Goal: Task Accomplishment & Management: Use online tool/utility

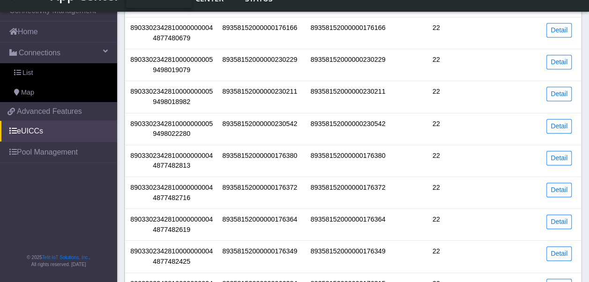
scroll to position [281, 0]
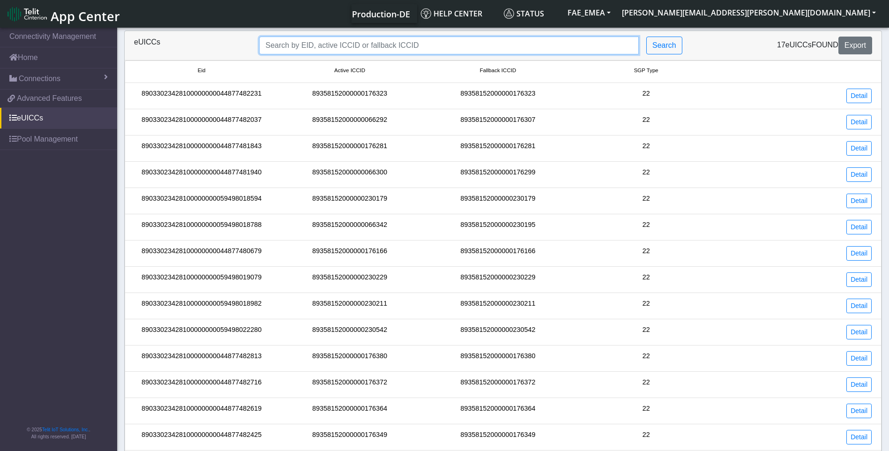
click at [368, 43] on input "Search..." at bounding box center [448, 46] width 379 height 18
paste input "89358152000000066094"
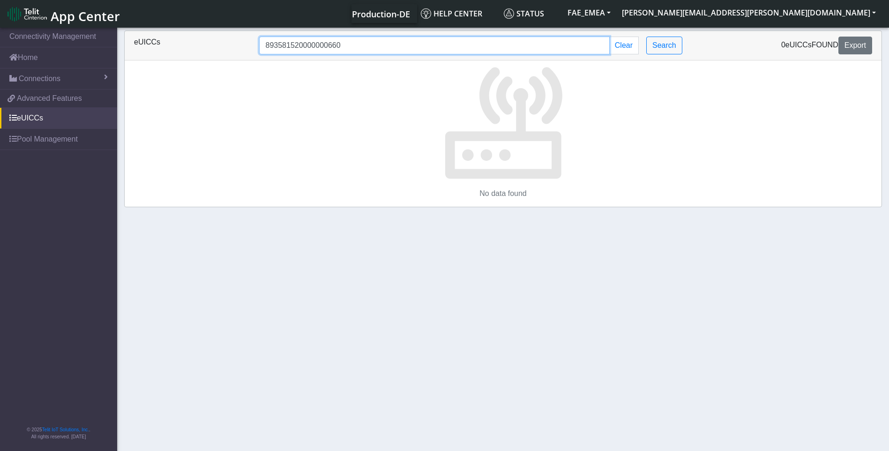
type input "893581520000000660"
click at [34, 79] on span "Connections" at bounding box center [40, 78] width 42 height 11
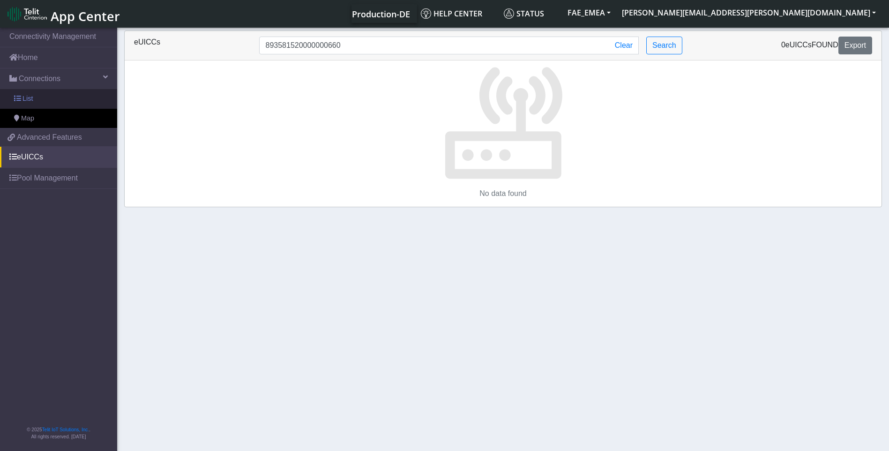
click at [37, 97] on link "List" at bounding box center [58, 99] width 117 height 20
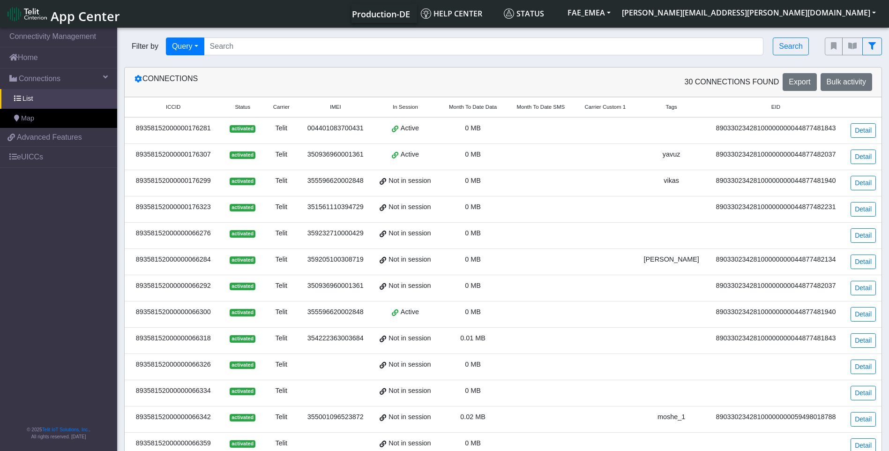
click at [173, 127] on div "89358152000000176281" at bounding box center [173, 128] width 86 height 10
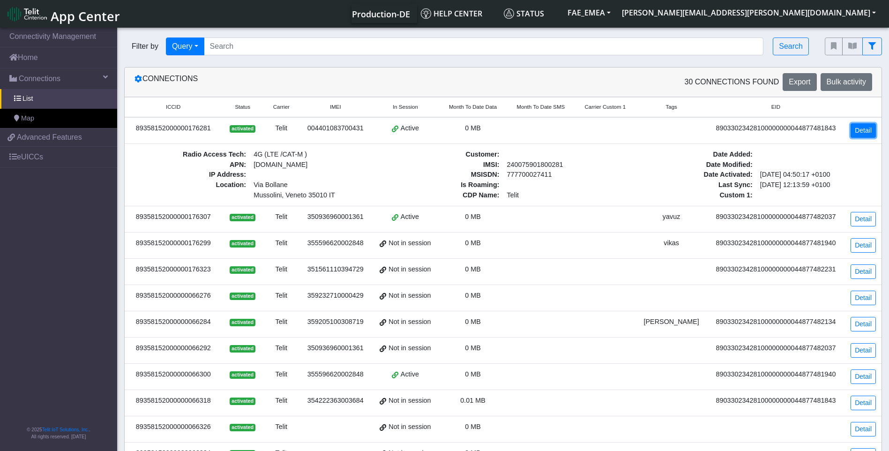
click at [588, 129] on link "Detail" at bounding box center [862, 130] width 25 height 15
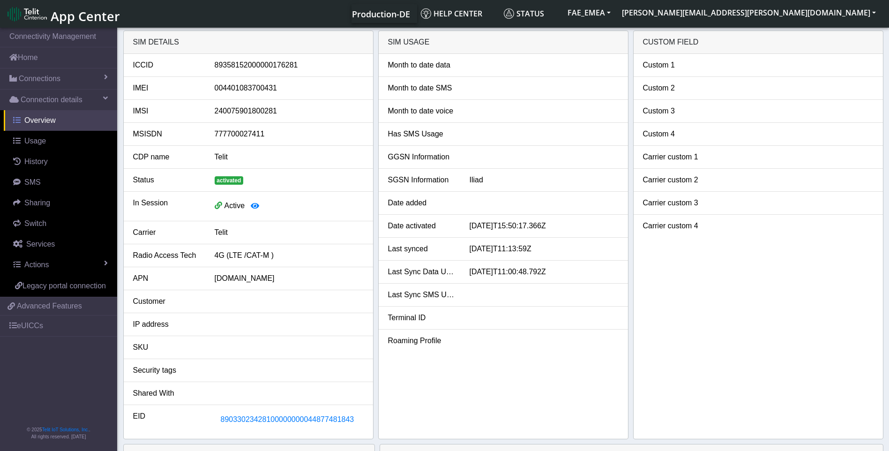
click at [35, 122] on span "Overview" at bounding box center [39, 120] width 31 height 8
click at [83, 78] on link "Connections" at bounding box center [58, 78] width 117 height 21
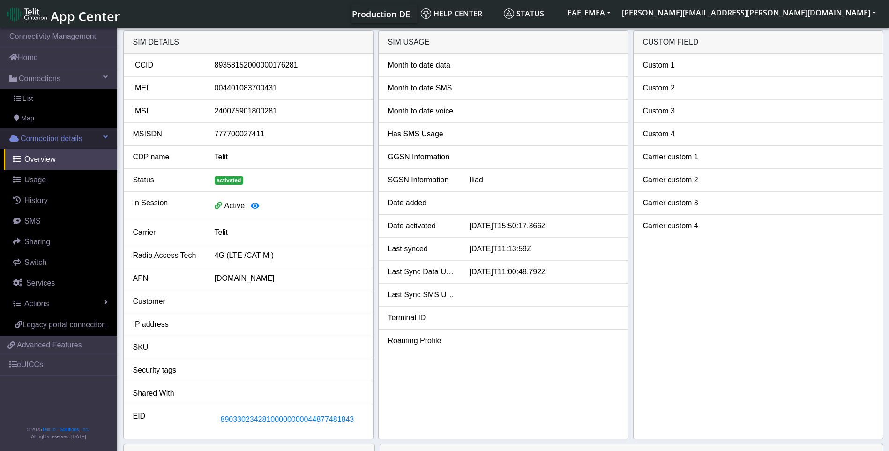
click at [32, 140] on span "Connection details" at bounding box center [52, 138] width 62 height 11
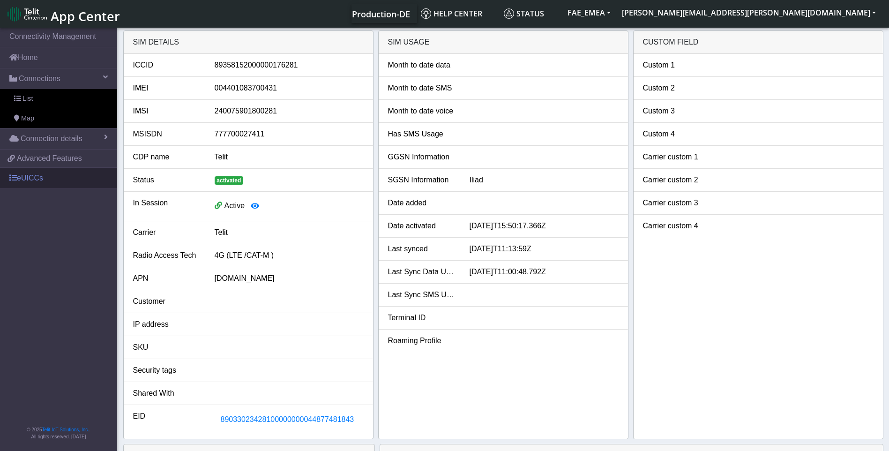
click at [32, 178] on link "eUICCs" at bounding box center [58, 178] width 117 height 21
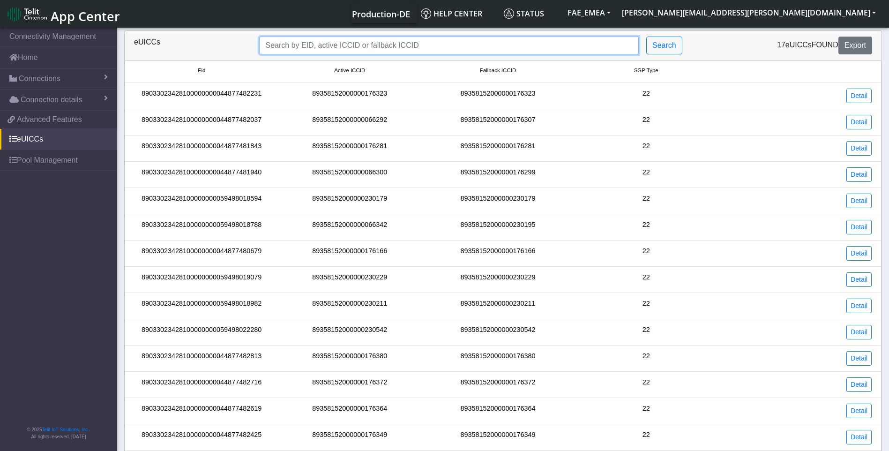
click at [332, 45] on input "Search..." at bounding box center [448, 46] width 379 height 18
paste input "89358152000000929408"
click at [356, 50] on input "89358152000000929408" at bounding box center [448, 46] width 379 height 18
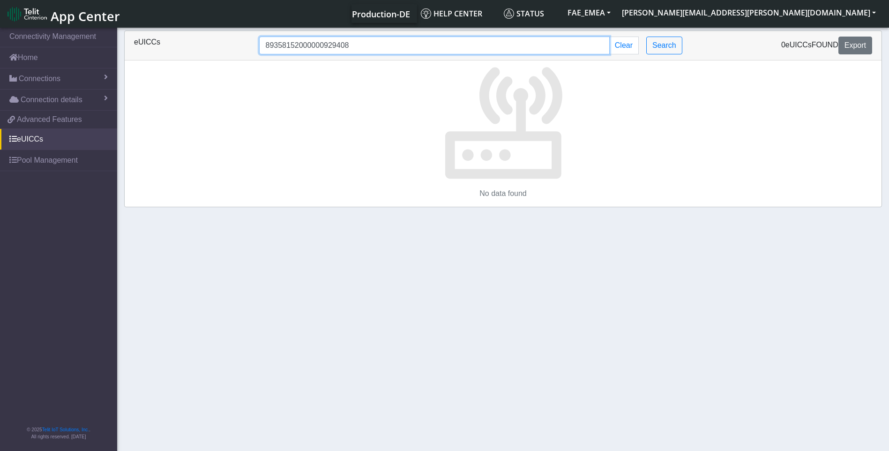
click at [342, 48] on input "89358152000000929408" at bounding box center [434, 46] width 350 height 18
drag, startPoint x: 339, startPoint y: 46, endPoint x: 347, endPoint y: 46, distance: 8.0
click at [347, 46] on input "89358152000000929408" at bounding box center [434, 46] width 350 height 18
click at [325, 47] on input "893581520000009294" at bounding box center [434, 46] width 350 height 18
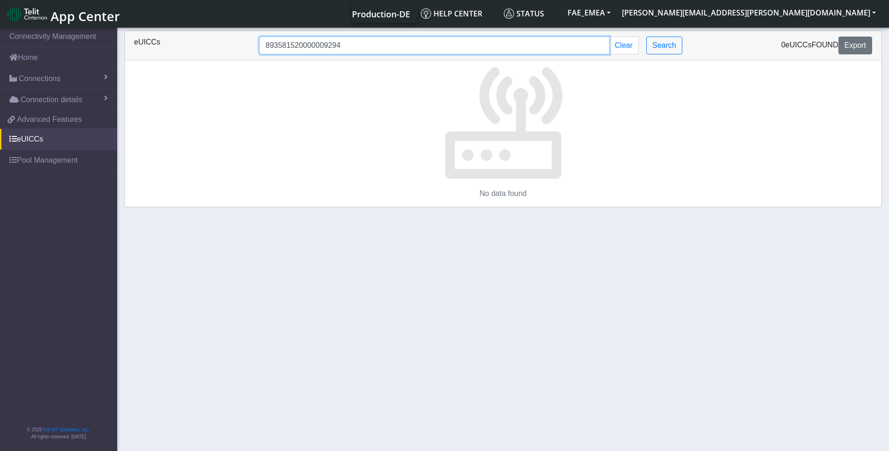
paste input "08"
click at [313, 50] on input "89358152000000929408" at bounding box center [434, 46] width 350 height 18
type input "\"
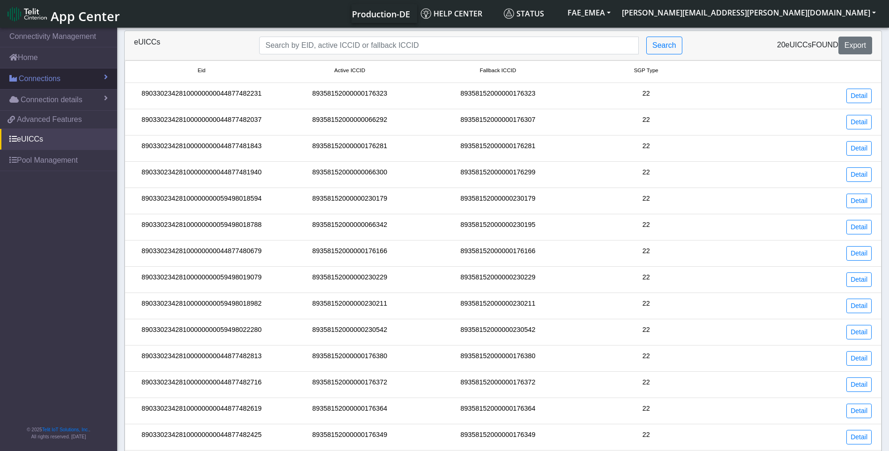
click at [37, 77] on span "Connections" at bounding box center [40, 78] width 42 height 11
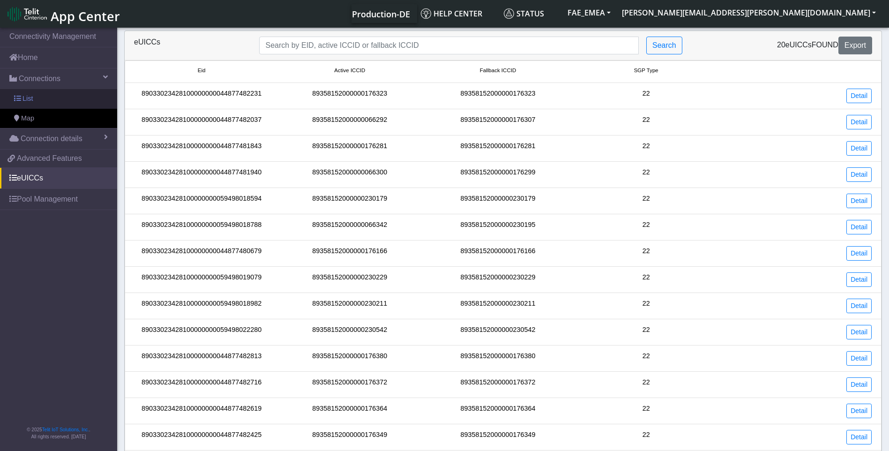
click at [54, 96] on link "List" at bounding box center [58, 99] width 117 height 20
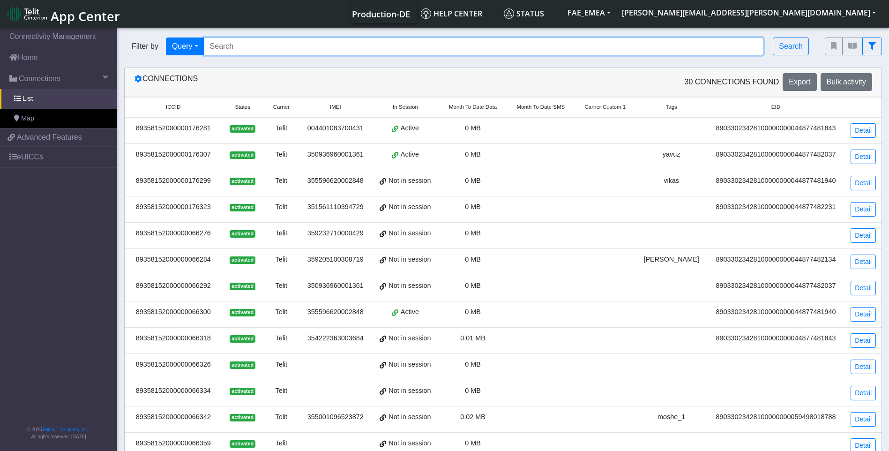
click at [287, 50] on input "Search..." at bounding box center [484, 46] width 560 height 18
paste input "89358152000000929408"
type input "89358152000000929408"
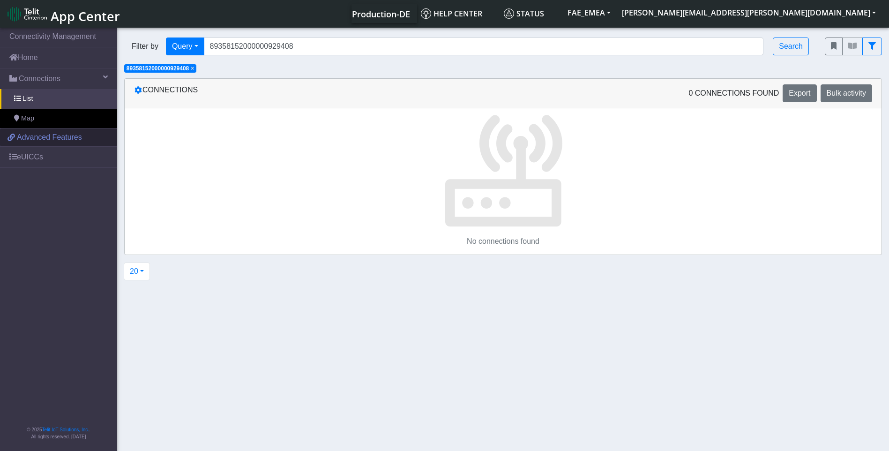
click at [37, 139] on span "Advanced Features" at bounding box center [49, 137] width 65 height 11
click at [59, 162] on link "eUICCs" at bounding box center [58, 157] width 117 height 21
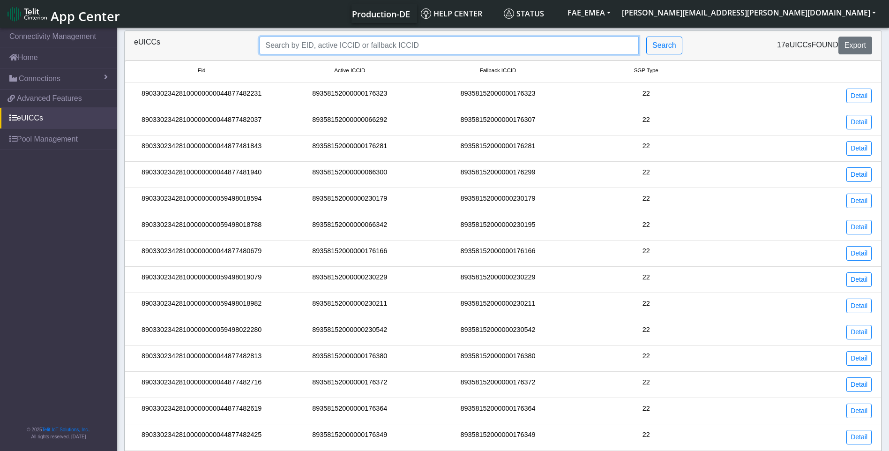
click at [327, 49] on input "Search..." at bounding box center [448, 46] width 379 height 18
paste input "89358152000000929408"
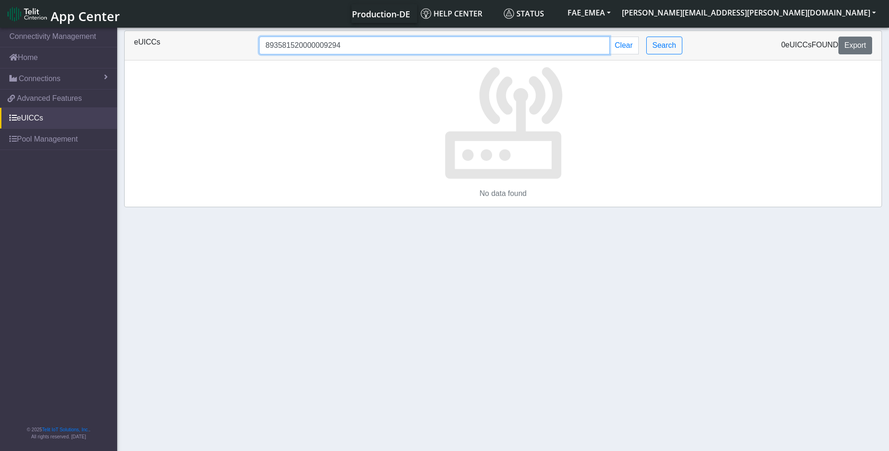
type input "893581520000009294"
click at [23, 121] on link "eUICCs" at bounding box center [58, 118] width 117 height 21
click at [35, 146] on link "Pool Management" at bounding box center [58, 139] width 117 height 21
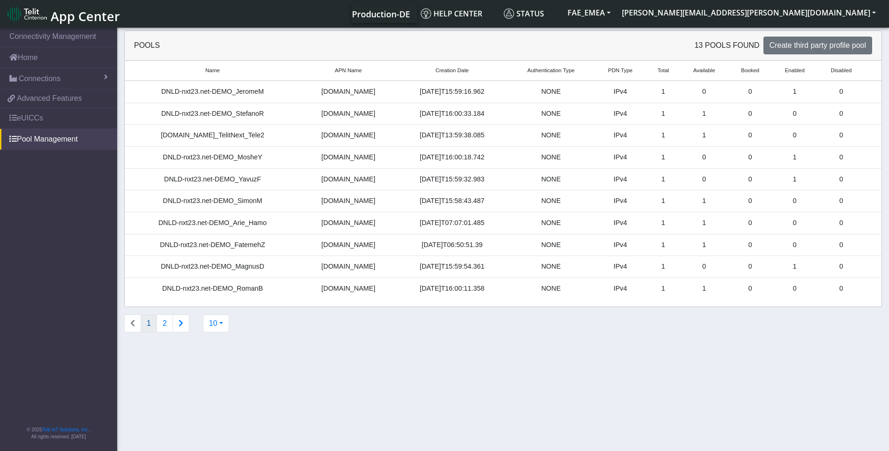
click at [588, 245] on td "1" at bounding box center [704, 245] width 49 height 22
click at [588, 244] on td "1" at bounding box center [704, 245] width 49 height 22
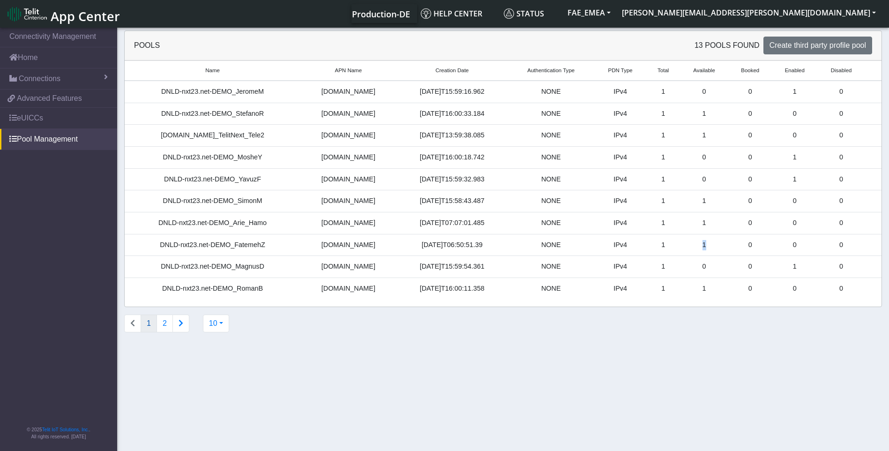
click at [588, 245] on td "1" at bounding box center [704, 245] width 49 height 22
click at [588, 244] on td "1" at bounding box center [662, 245] width 33 height 22
click at [588, 244] on td "1" at bounding box center [704, 245] width 49 height 22
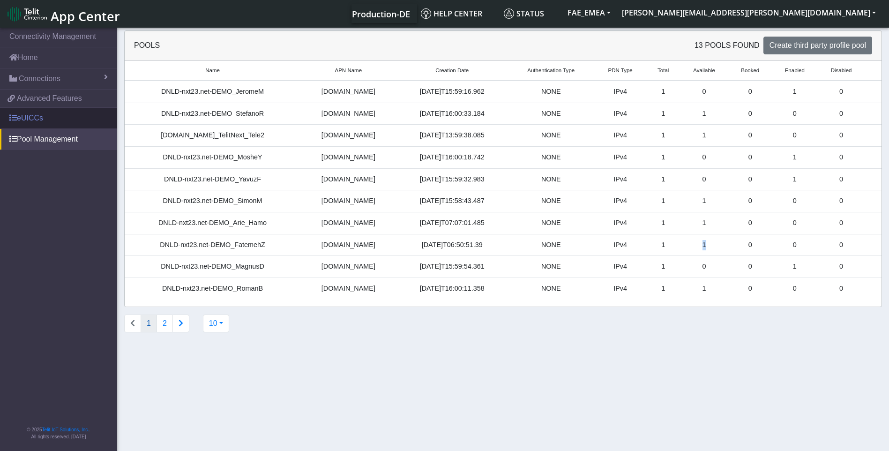
click at [41, 115] on link "eUICCs" at bounding box center [58, 118] width 117 height 21
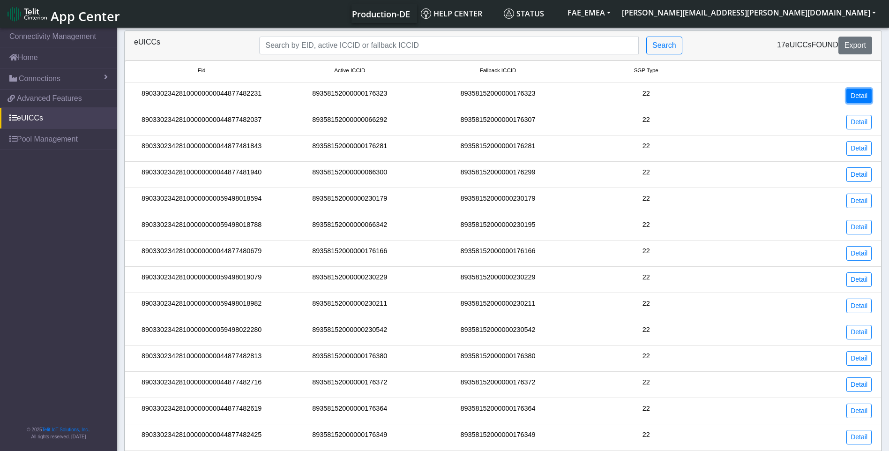
click at [588, 99] on link "Detail" at bounding box center [858, 96] width 25 height 15
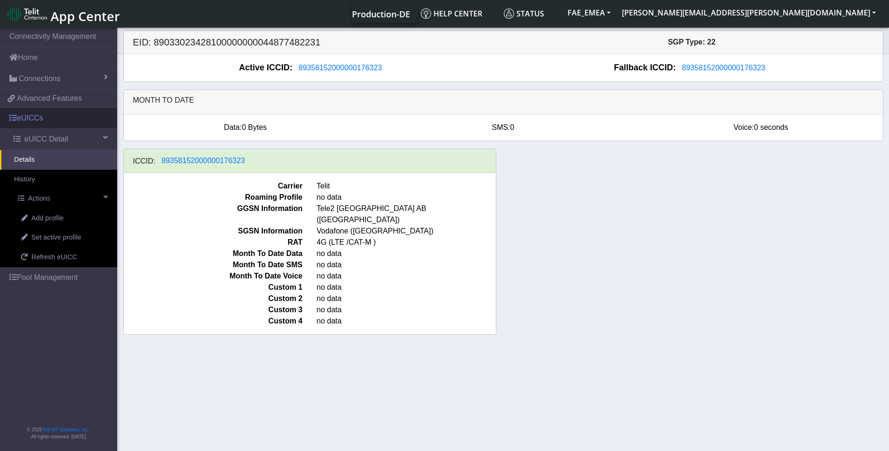
click at [34, 119] on link "eUICCs" at bounding box center [58, 118] width 117 height 21
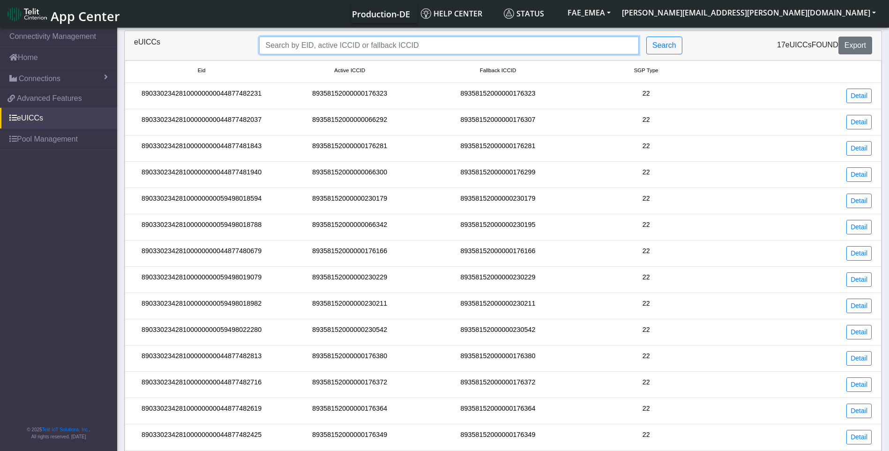
click at [354, 48] on input "Search..." at bounding box center [448, 46] width 379 height 18
drag, startPoint x: 262, startPoint y: 93, endPoint x: 138, endPoint y: 100, distance: 124.8
click at [138, 100] on div "89033023428100000000044877482231" at bounding box center [201, 96] width 148 height 15
copy div "89033023428100000000044877482231"
click at [454, 53] on input "Search..." at bounding box center [448, 46] width 379 height 18
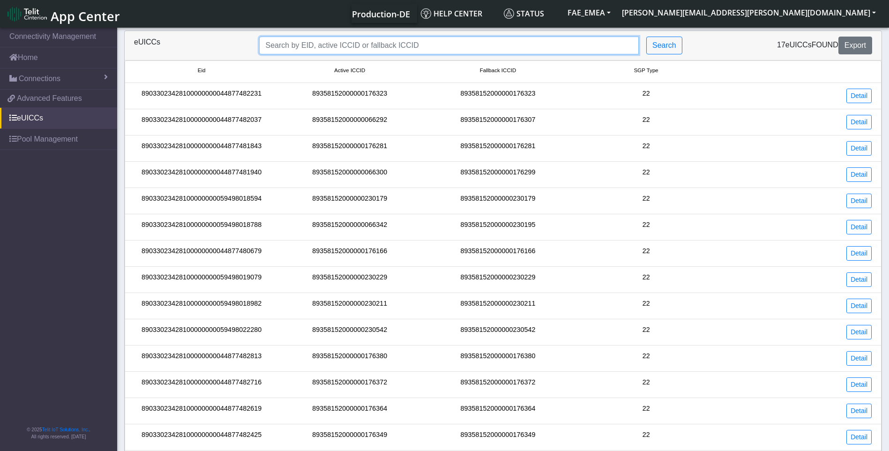
paste input "89033023428100000000044877482231"
drag, startPoint x: 274, startPoint y: 45, endPoint x: 315, endPoint y: 45, distance: 40.8
click at [315, 45] on input "89033023428100000000044877482231" at bounding box center [448, 46] width 379 height 18
drag, startPoint x: 336, startPoint y: 44, endPoint x: 394, endPoint y: 44, distance: 57.6
click at [394, 44] on input "8935815200000000044877482231" at bounding box center [448, 46] width 379 height 18
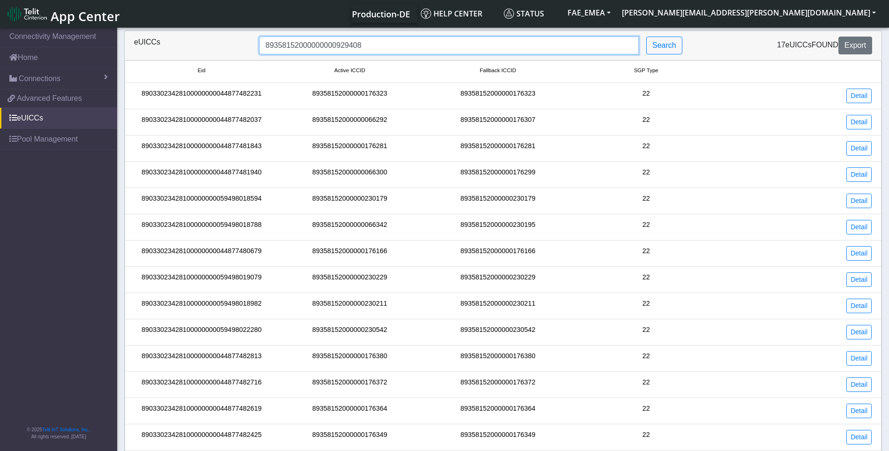
click at [297, 45] on input "89358152000000000929408" at bounding box center [448, 46] width 379 height 18
click at [299, 46] on input "89358152000000000929408" at bounding box center [448, 46] width 379 height 18
click at [297, 45] on input "89358152000000000929408" at bounding box center [448, 46] width 379 height 18
click at [300, 46] on input "89358152000000000929408" at bounding box center [448, 46] width 379 height 18
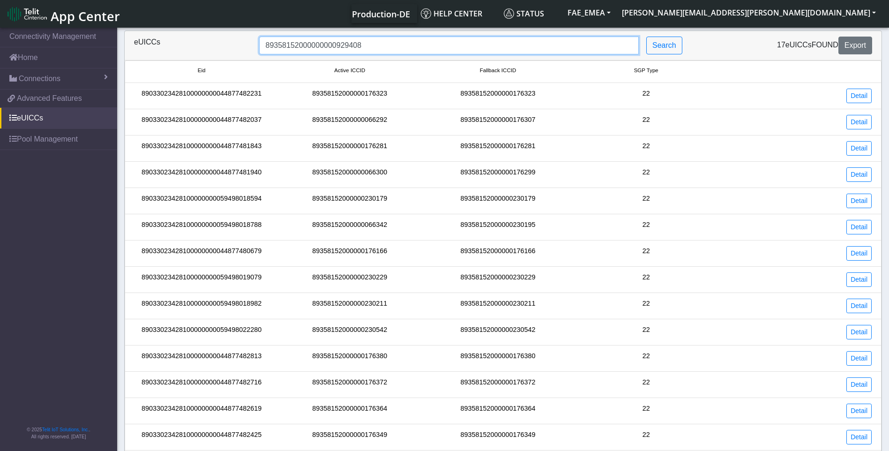
click at [301, 47] on input "89358152000000000929408" at bounding box center [448, 46] width 379 height 18
click at [291, 45] on input "89358152000000000929408" at bounding box center [448, 46] width 379 height 18
drag, startPoint x: 298, startPoint y: 47, endPoint x: 320, endPoint y: 49, distance: 21.6
click at [320, 49] on input "89358152000000000929408" at bounding box center [448, 46] width 379 height 18
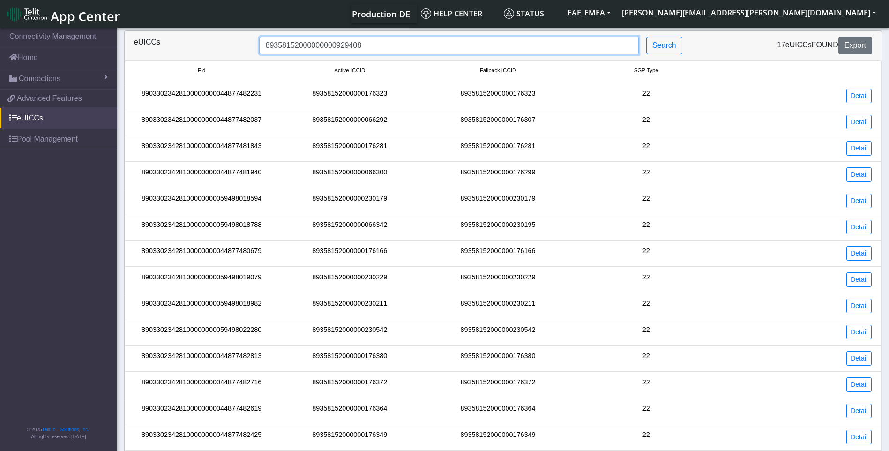
drag, startPoint x: 332, startPoint y: 45, endPoint x: 323, endPoint y: 46, distance: 8.9
click at [323, 46] on input "89358152000000000929408" at bounding box center [448, 46] width 379 height 18
type input "89358152000000929408"
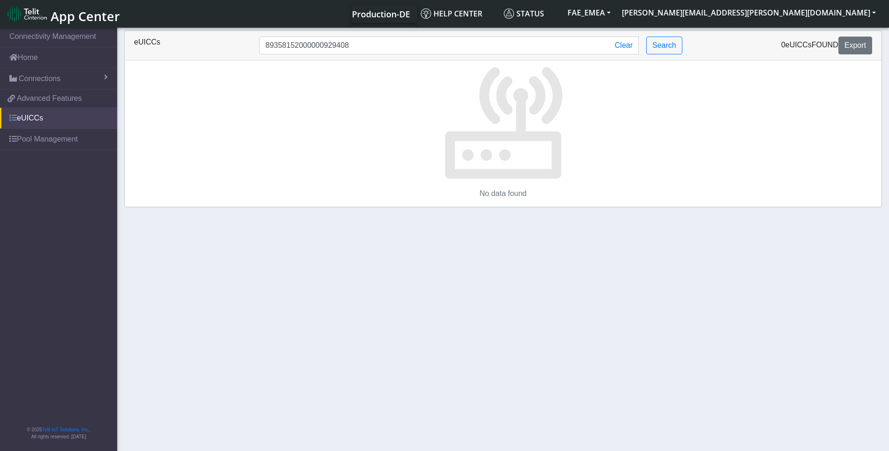
click at [36, 119] on link "eUICCs" at bounding box center [58, 118] width 117 height 21
click at [588, 48] on button "Clear" at bounding box center [624, 46] width 30 height 18
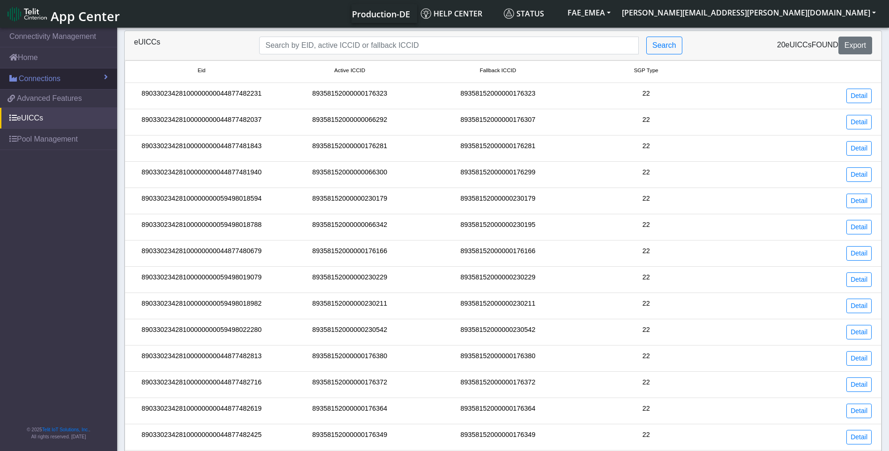
click at [49, 84] on span "Connections" at bounding box center [40, 78] width 42 height 11
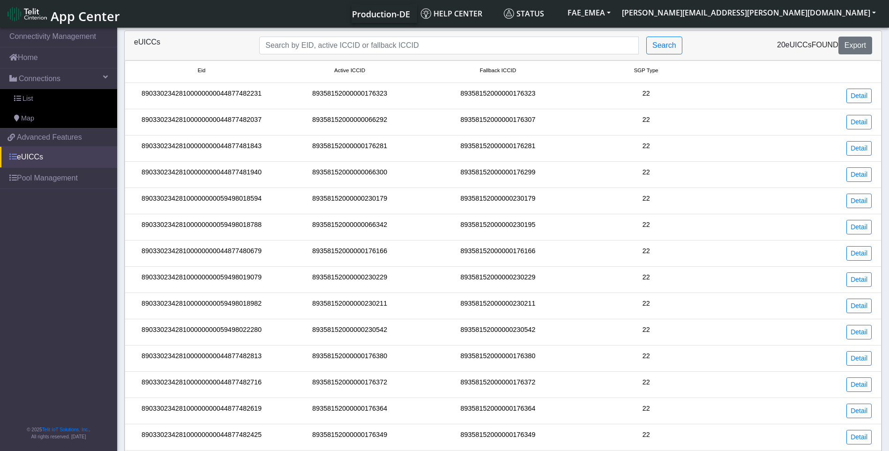
click at [48, 167] on link "eUICCs" at bounding box center [58, 157] width 117 height 21
click at [48, 180] on link "Pool Management" at bounding box center [58, 178] width 117 height 21
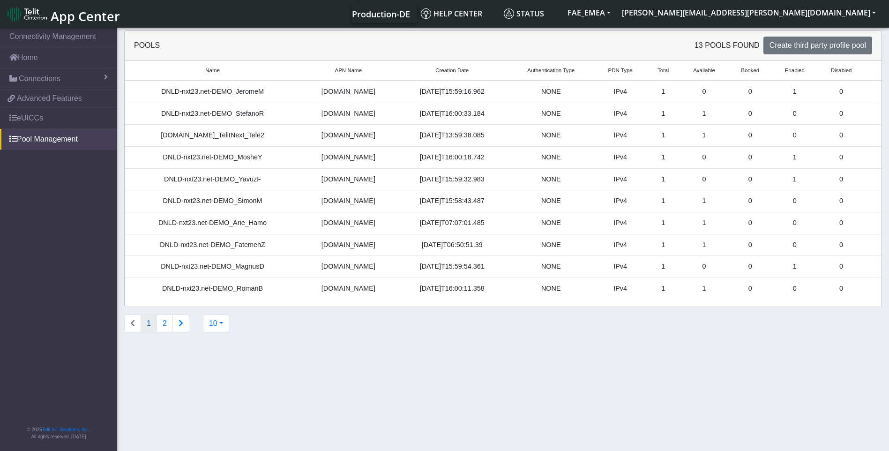
click at [259, 105] on td "DNLD-nxt23.net-DEMO_StefanoR" at bounding box center [213, 114] width 176 height 22
click at [236, 120] on td "DNLD-nxt23.net-DEMO_StefanoR" at bounding box center [213, 114] width 176 height 22
click at [54, 120] on link "eUICCs" at bounding box center [58, 118] width 117 height 21
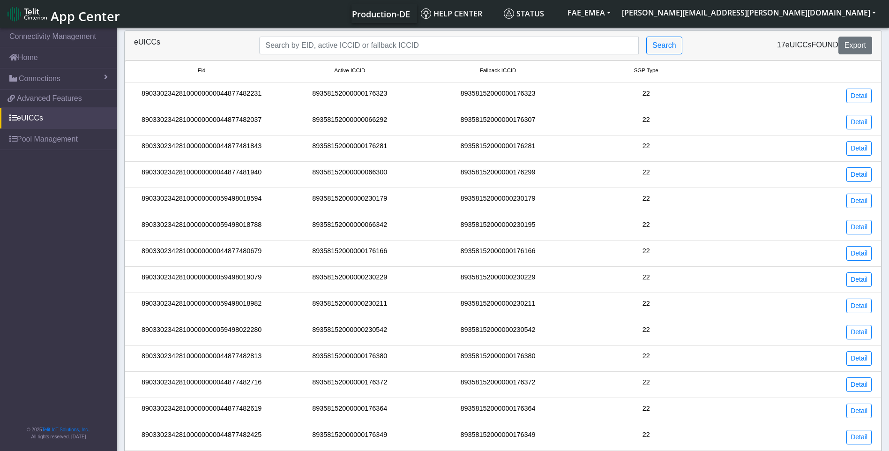
click at [254, 200] on div "89033023428100000000059498018594" at bounding box center [201, 200] width 148 height 15
click at [239, 201] on div "89033023428100000000059498018594" at bounding box center [201, 200] width 148 height 15
click at [588, 97] on link "Detail" at bounding box center [858, 96] width 25 height 15
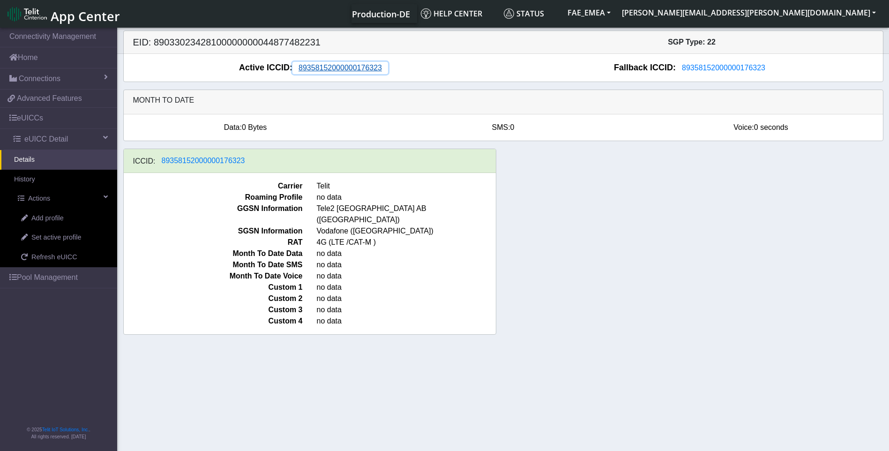
click at [349, 67] on span "89358152000000176323" at bounding box center [339, 68] width 83 height 8
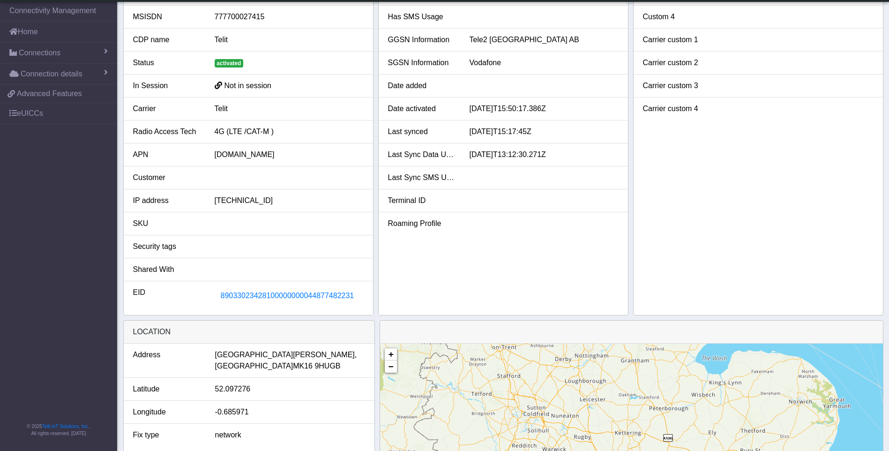
scroll to position [94, 0]
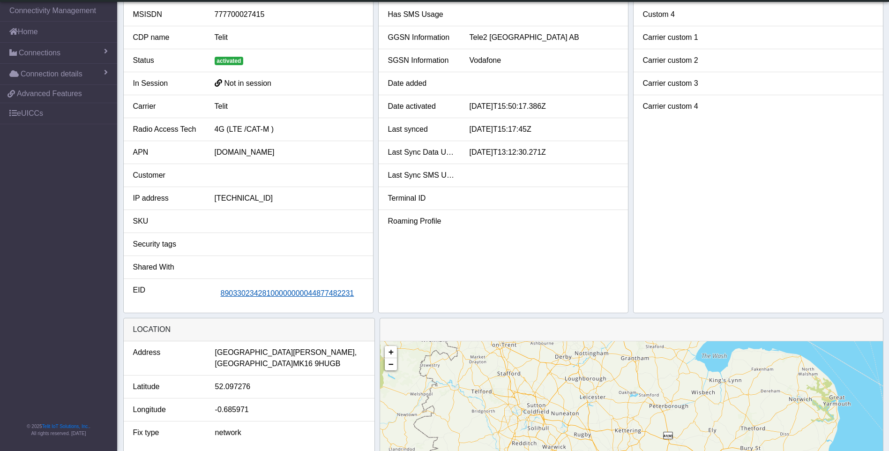
click at [288, 282] on span "89033023428100000000044877482231" at bounding box center [288, 293] width 134 height 8
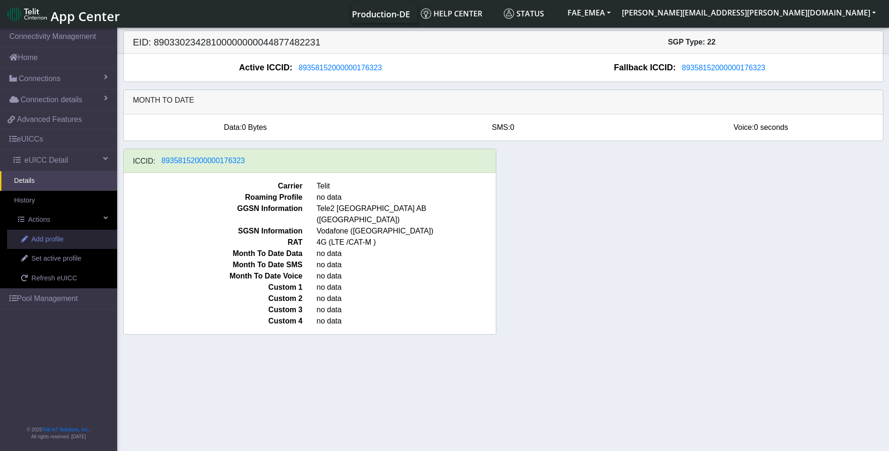
click at [48, 244] on span "Add profile" at bounding box center [47, 239] width 32 height 10
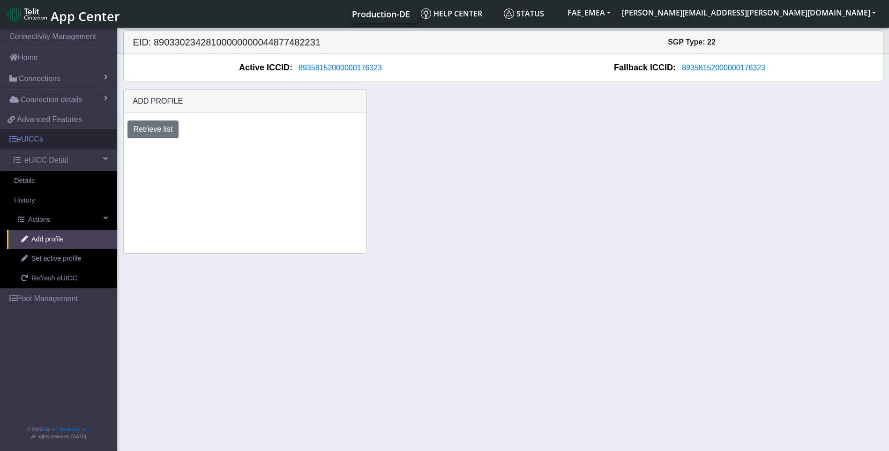
click at [53, 145] on link "eUICCs" at bounding box center [58, 139] width 117 height 21
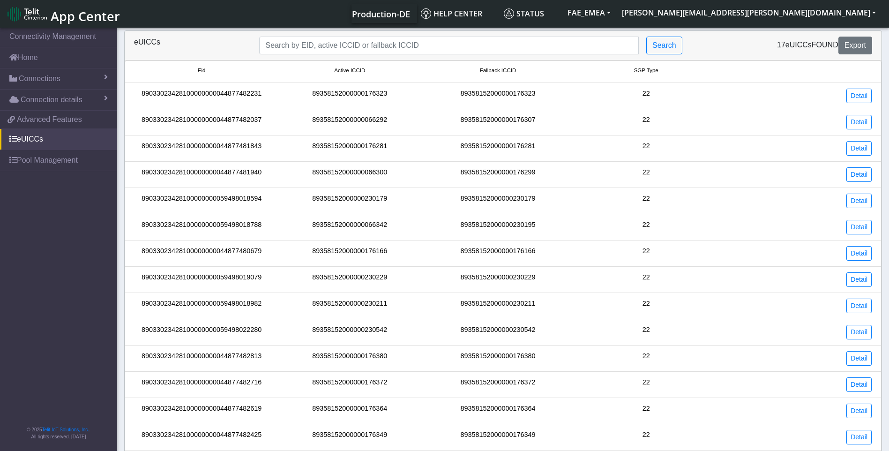
click at [300, 216] on li "89033023428100000000059498018788 89358152000000066342 89358152000000230195 22 D…" at bounding box center [503, 227] width 757 height 26
click at [238, 236] on li "89033023428100000000059498018788 89358152000000066342 89358152000000230195 22 D…" at bounding box center [503, 227] width 757 height 26
click at [231, 254] on div "89033023428100000000044877480679" at bounding box center [201, 253] width 148 height 15
click at [44, 145] on link "eUICCs" at bounding box center [58, 139] width 117 height 21
click at [30, 137] on link "eUICCs" at bounding box center [58, 139] width 117 height 21
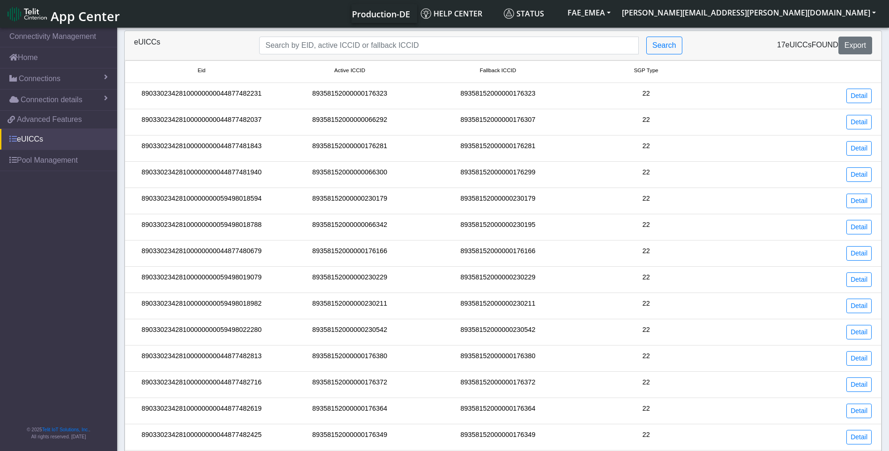
click at [24, 138] on link "eUICCs" at bounding box center [58, 139] width 117 height 21
click at [54, 163] on link "Pool Management" at bounding box center [58, 160] width 117 height 21
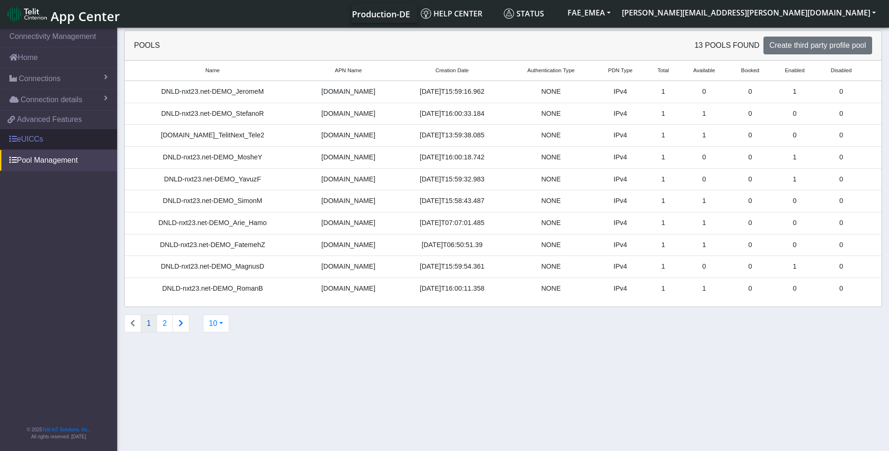
click at [39, 145] on link "eUICCs" at bounding box center [58, 139] width 117 height 21
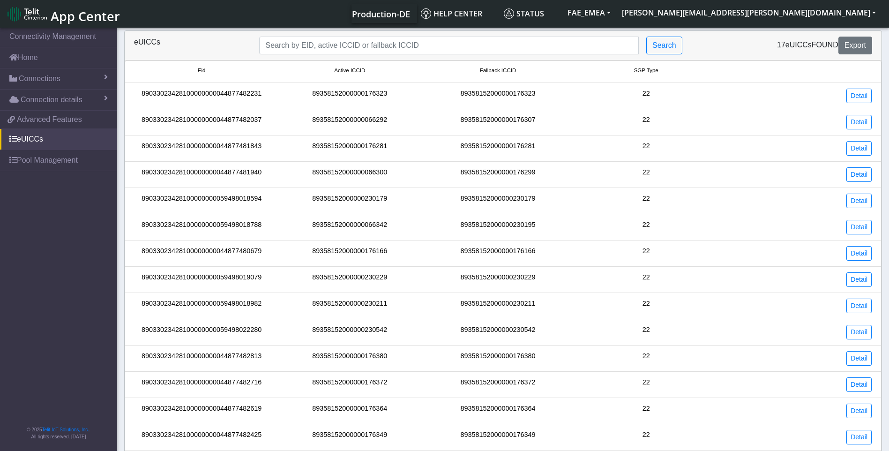
click at [373, 173] on div "89358152000000066300" at bounding box center [349, 174] width 148 height 15
click at [588, 159] on li "89033023428100000000044877481843 89358152000000176281 89358152000000176281 22 D…" at bounding box center [503, 148] width 757 height 26
click at [588, 95] on link "Detail" at bounding box center [858, 96] width 25 height 15
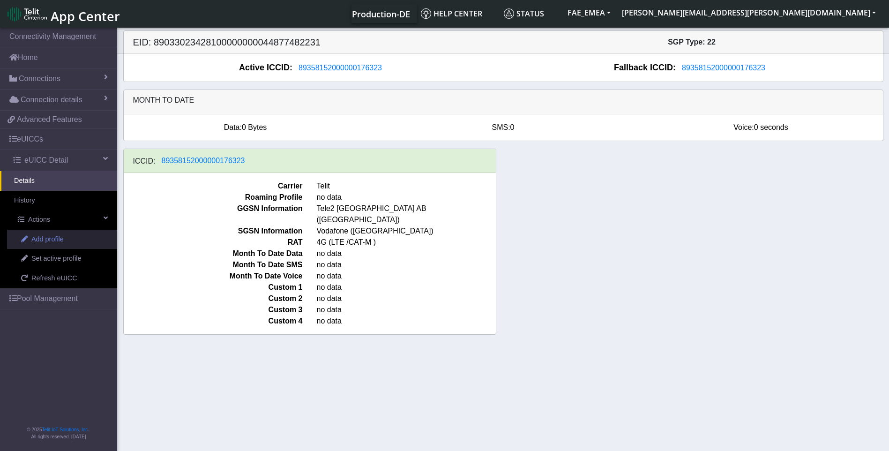
click at [52, 238] on span "Add profile" at bounding box center [47, 239] width 32 height 10
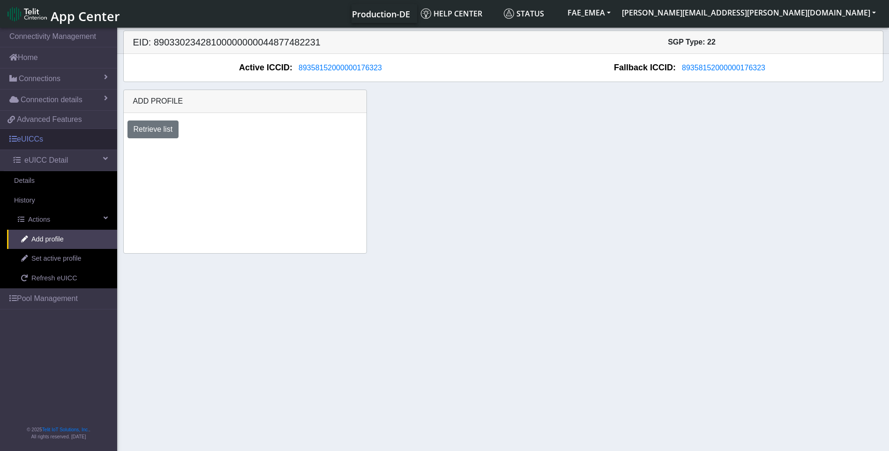
click at [40, 143] on link "eUICCs" at bounding box center [58, 139] width 117 height 21
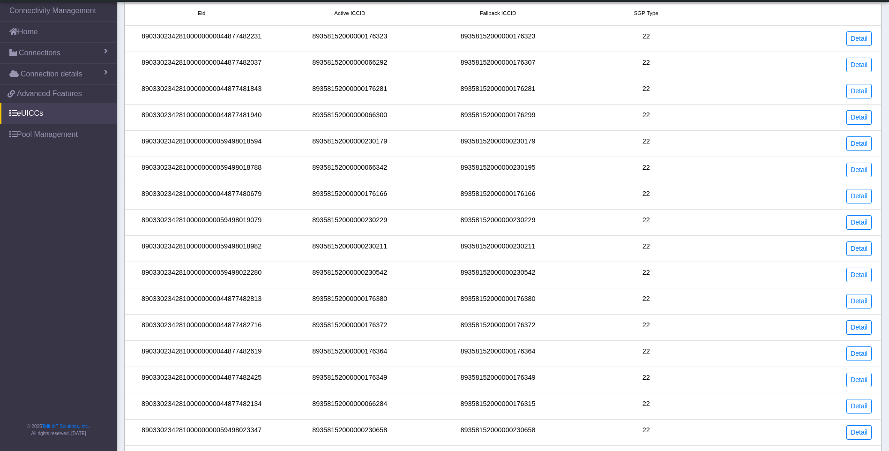
scroll to position [68, 0]
